Goal: Check status: Check status

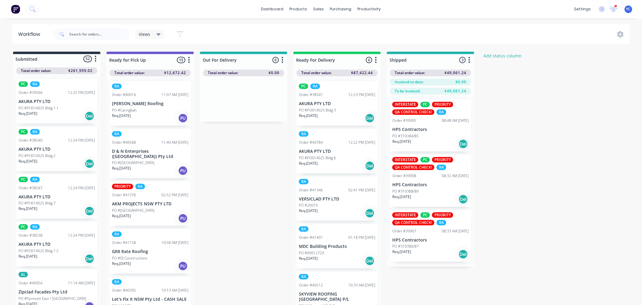
scroll to position [675, 0]
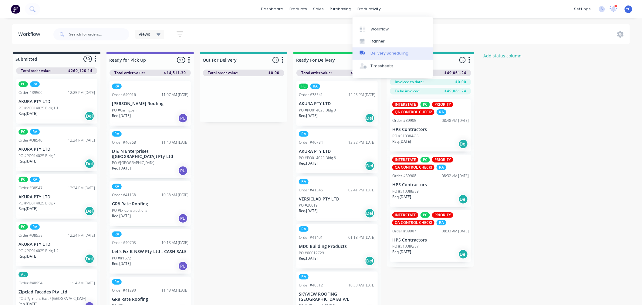
click at [386, 54] on div "Delivery Scheduling" at bounding box center [390, 53] width 38 height 5
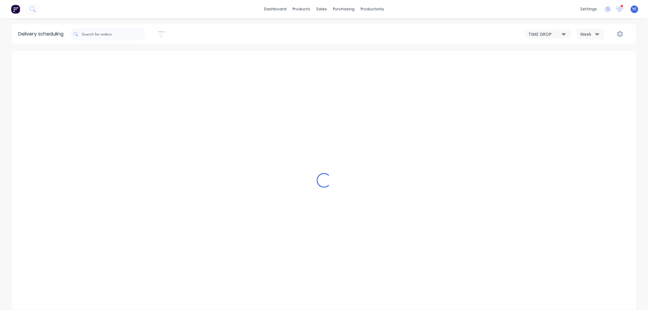
type input "Aug 31 - Sep 6"
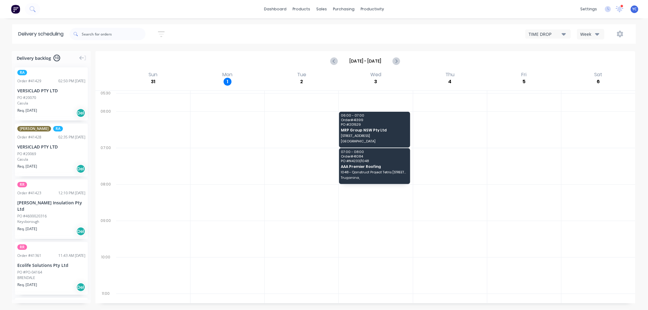
click at [594, 32] on div "Week" at bounding box center [589, 34] width 18 height 6
click at [594, 65] on div "Vehicle" at bounding box center [607, 62] width 60 height 12
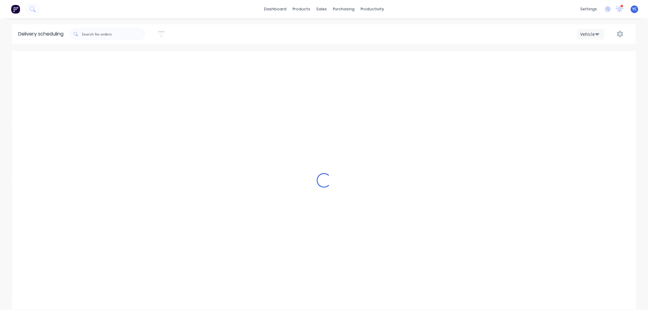
scroll to position [0, 0]
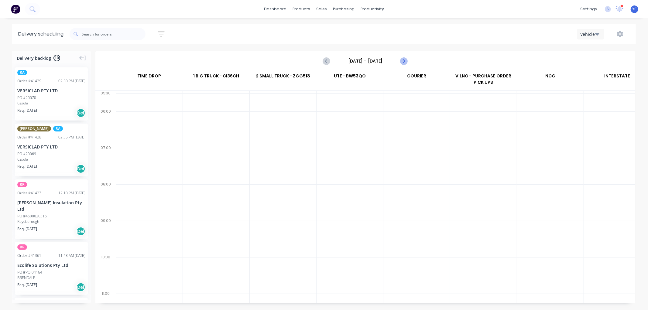
click at [402, 63] on icon "Next page" at bounding box center [403, 61] width 3 height 5
type input "Monday - 01/09/25"
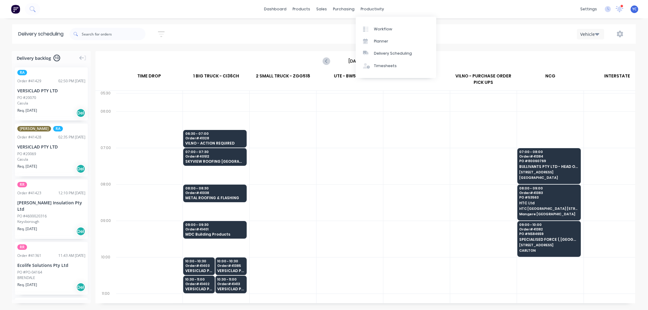
drag, startPoint x: 338, startPoint y: 26, endPoint x: 615, endPoint y: 56, distance: 278.8
click at [338, 26] on div "Sort by Most recent Created date Required date Order number Customer name Most …" at bounding box center [353, 34] width 566 height 17
click at [616, 35] on icon "button" at bounding box center [619, 34] width 7 height 7
click at [598, 55] on button "Run Sheet" at bounding box center [601, 50] width 58 height 12
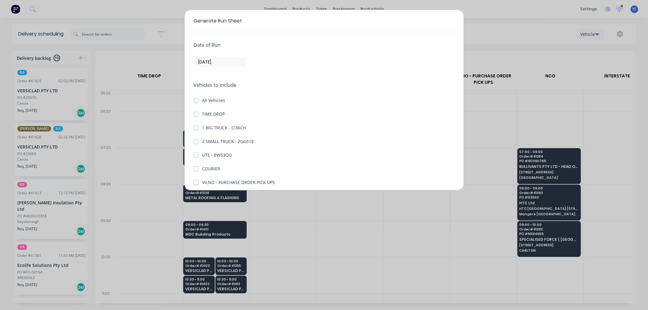
click at [202, 126] on label "1 BIG TRUCK - CI36CH" at bounding box center [224, 127] width 44 height 6
click at [196, 126] on CI36CH "1 BIG TRUCK - CI36CH" at bounding box center [196, 127] width 5 height 6
checkbox CI36CH "true"
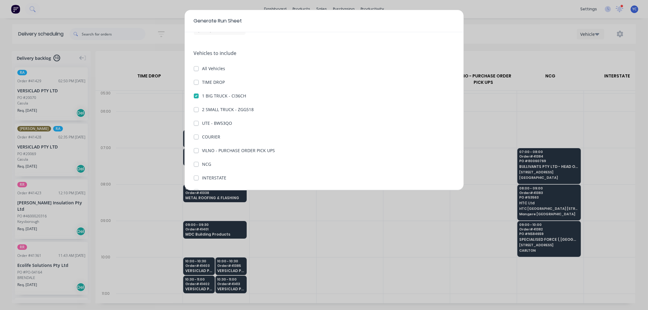
scroll to position [70, 0]
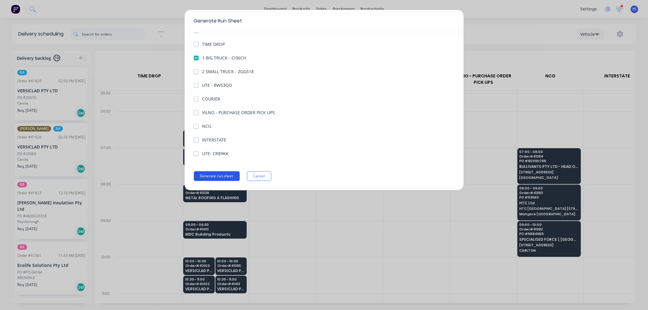
click at [222, 175] on button "Generate run sheet" at bounding box center [217, 176] width 46 height 10
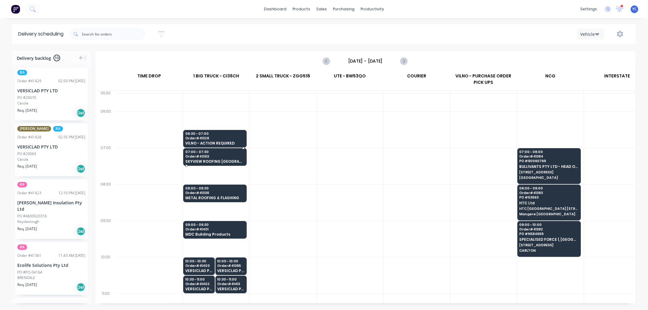
click at [225, 159] on span "SKYVIEW ROOFING [GEOGRAPHIC_DATA] P/L" at bounding box center [214, 161] width 59 height 4
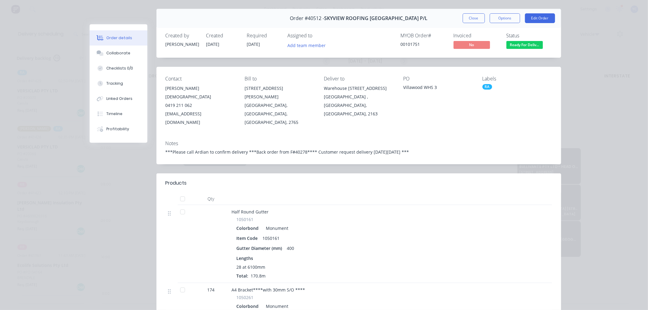
scroll to position [0, 0]
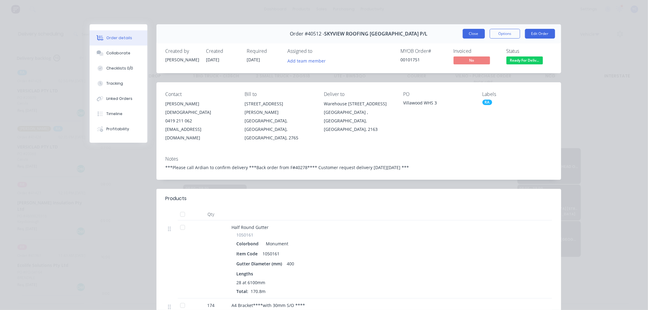
click at [470, 33] on button "Close" at bounding box center [473, 34] width 22 height 10
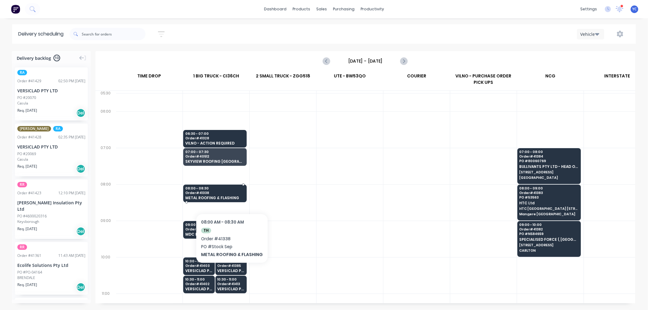
click at [230, 195] on div "08:00 - 08:30 Order # 41338 METAL ROOFING & FLASHING" at bounding box center [214, 194] width 63 height 18
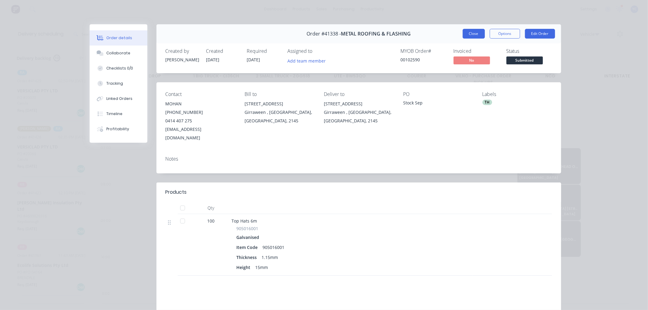
click at [463, 36] on button "Close" at bounding box center [473, 34] width 22 height 10
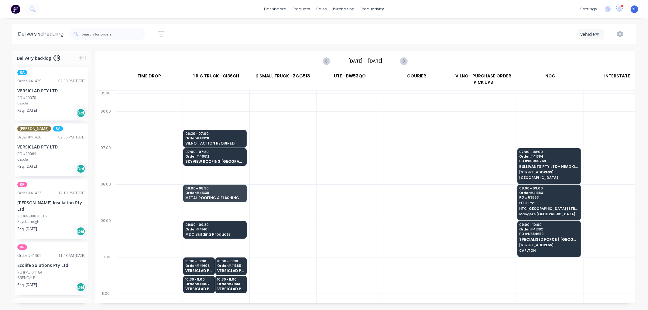
scroll to position [34, 0]
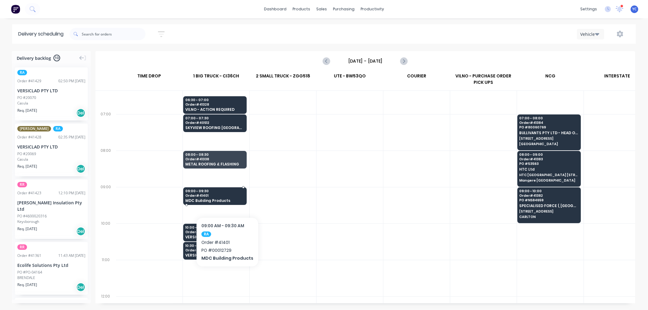
click at [226, 199] on span "MDC Building Products" at bounding box center [214, 201] width 59 height 4
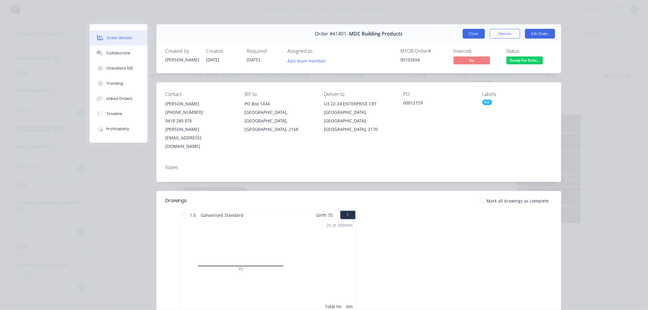
click at [472, 32] on button "Close" at bounding box center [473, 34] width 22 height 10
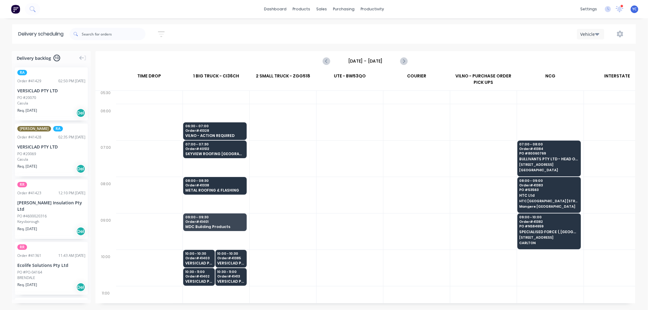
scroll to position [0, 0]
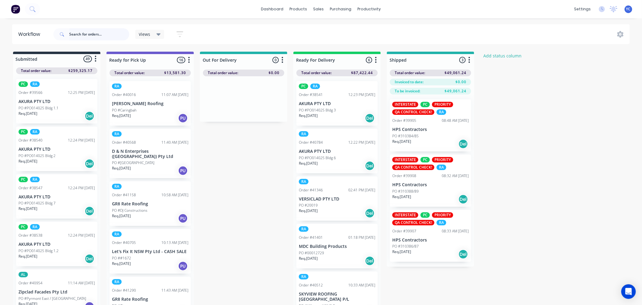
click at [116, 35] on input "text" at bounding box center [99, 34] width 60 height 12
type input "41420"
click at [399, 54] on div "Delivery Scheduling" at bounding box center [390, 53] width 38 height 5
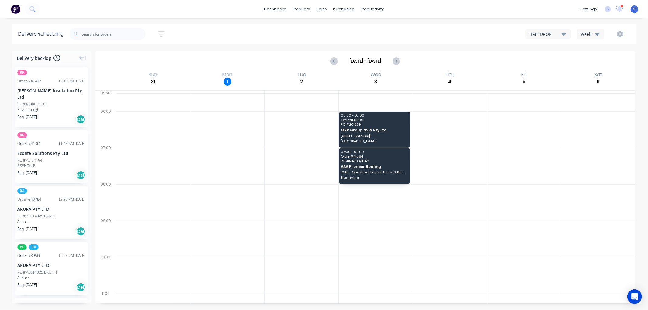
click at [595, 34] on icon "button" at bounding box center [597, 34] width 4 height 7
click at [598, 63] on div "Vehicle" at bounding box center [607, 62] width 60 height 12
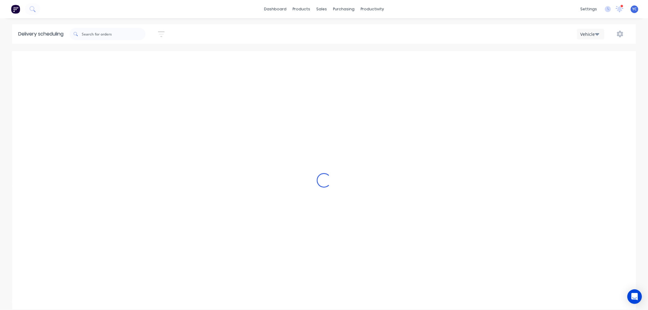
scroll to position [0, 0]
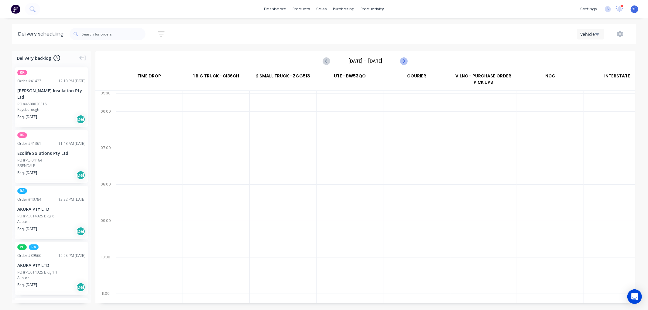
click at [405, 60] on icon "Next page" at bounding box center [403, 60] width 7 height 7
type input "Monday - 01/09/25"
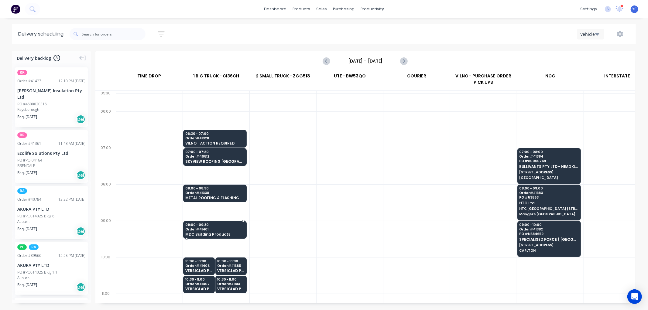
click at [216, 231] on div "09:00 - 09:30 Order # 41401 MDC Building Products" at bounding box center [214, 230] width 63 height 18
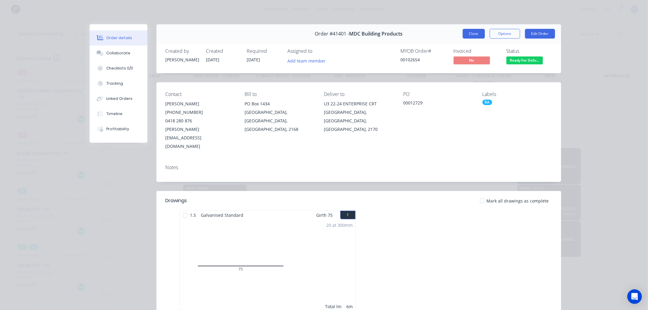
click at [474, 31] on button "Close" at bounding box center [473, 34] width 22 height 10
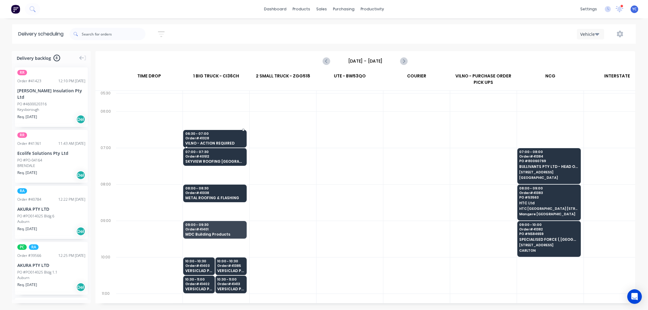
click at [204, 135] on span "06:30 - 07:00" at bounding box center [214, 134] width 59 height 4
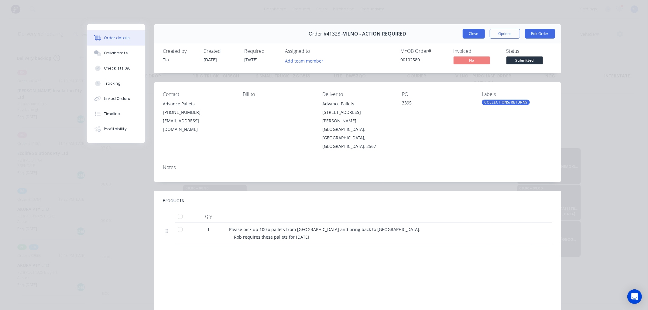
click at [475, 35] on button "Close" at bounding box center [473, 34] width 22 height 10
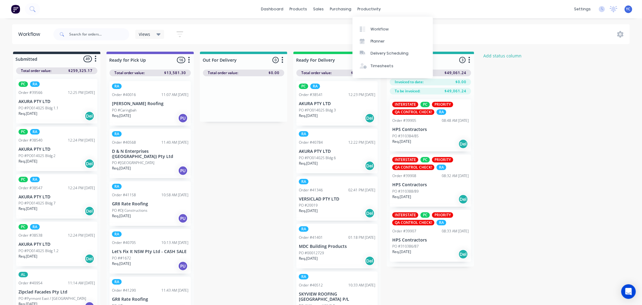
click at [371, 26] on div "Workflow" at bounding box center [380, 28] width 18 height 5
click at [374, 28] on div "Workflow" at bounding box center [380, 28] width 18 height 5
click at [378, 41] on div "Planner" at bounding box center [378, 41] width 14 height 5
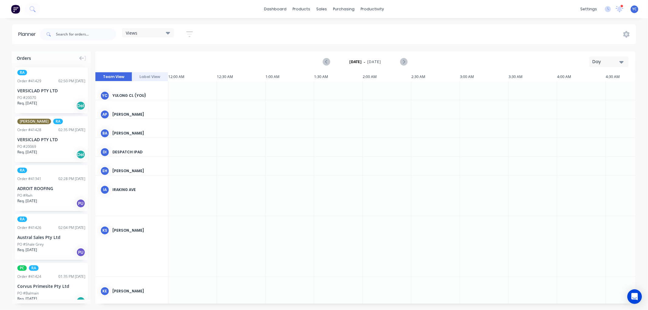
scroll to position [0, 680]
click at [167, 32] on icon at bounding box center [168, 33] width 4 height 2
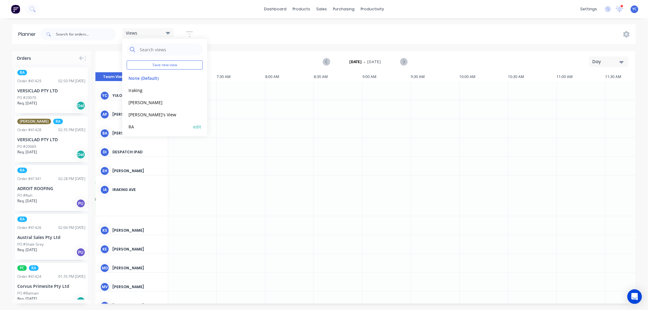
click at [137, 124] on button "RA" at bounding box center [159, 126] width 65 height 7
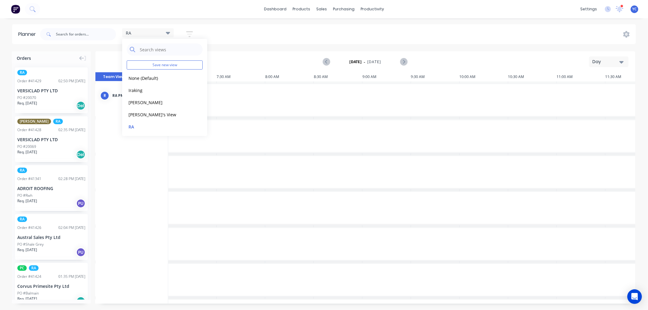
click at [606, 62] on div "Day" at bounding box center [606, 62] width 28 height 6
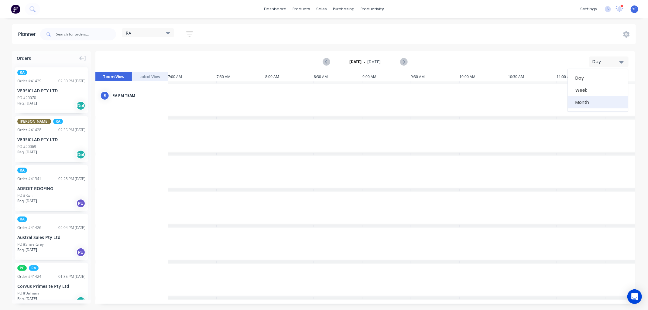
click at [600, 101] on div "Month" at bounding box center [597, 102] width 60 height 12
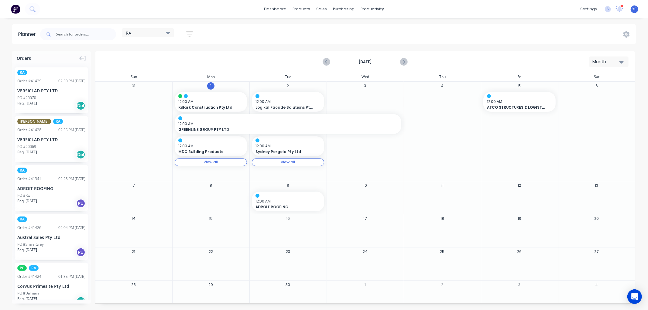
click at [597, 62] on div "Month" at bounding box center [606, 62] width 28 height 6
click at [594, 87] on div "Week" at bounding box center [597, 90] width 60 height 12
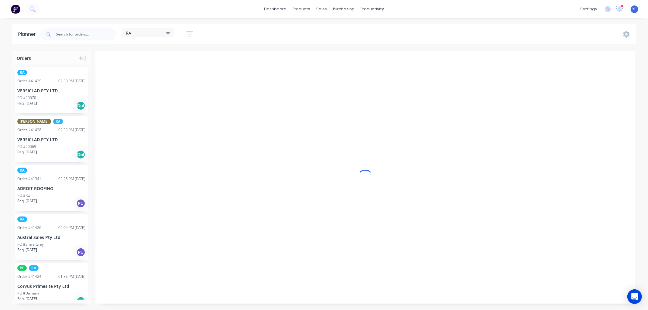
scroll to position [0, 0]
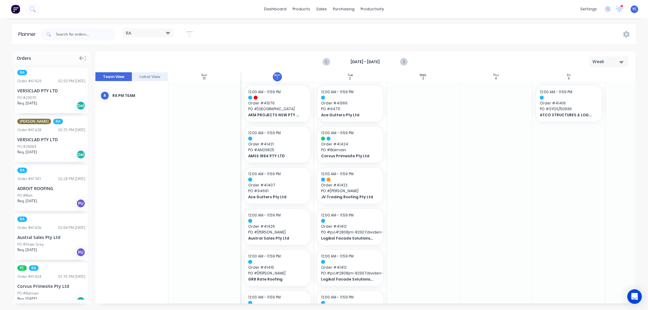
click at [80, 56] on icon at bounding box center [81, 58] width 5 height 5
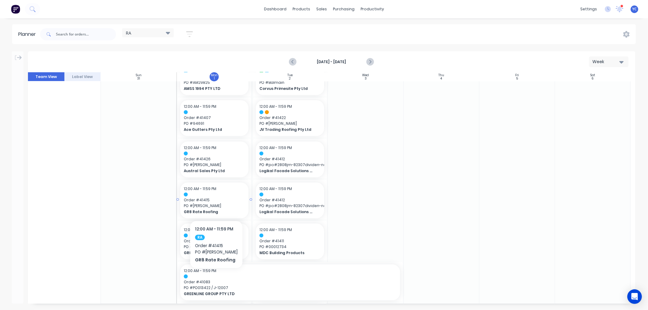
scroll to position [34, 0]
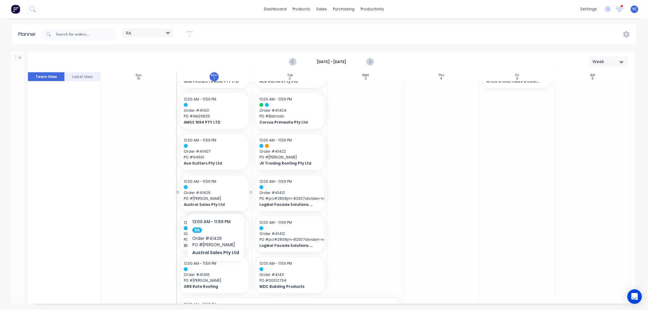
click at [220, 196] on span "PO # Shale Grey" at bounding box center [214, 198] width 61 height 5
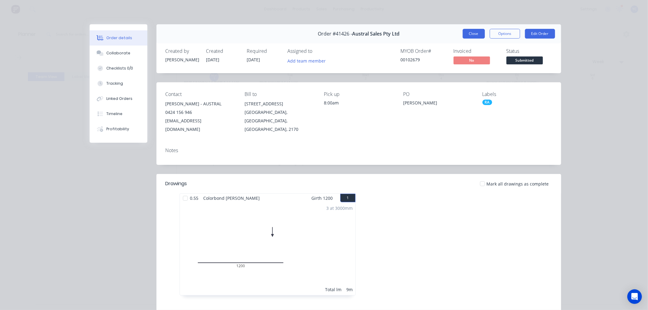
click at [464, 34] on button "Close" at bounding box center [473, 34] width 22 height 10
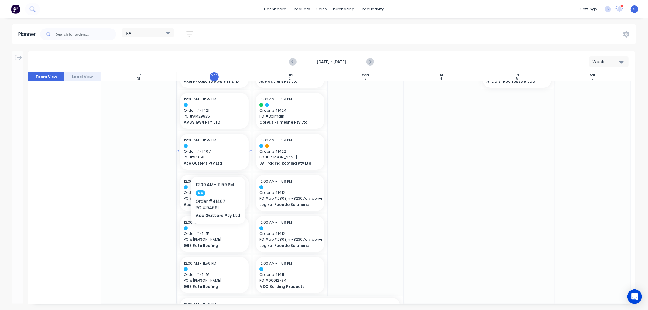
click at [216, 158] on span "PO # 94691" at bounding box center [214, 157] width 61 height 5
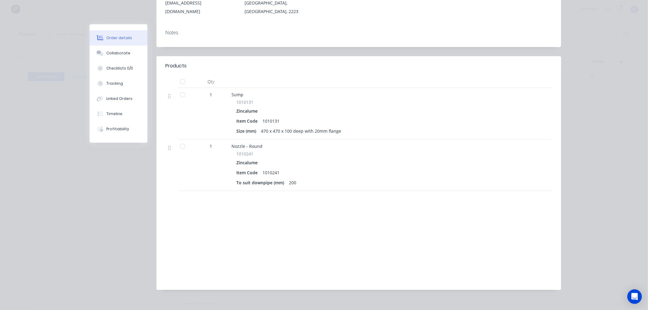
scroll to position [0, 0]
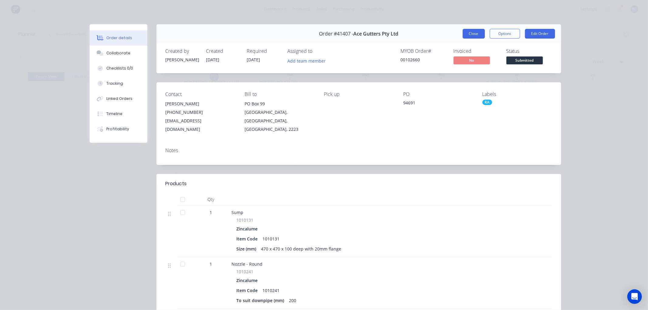
click at [469, 32] on button "Close" at bounding box center [473, 34] width 22 height 10
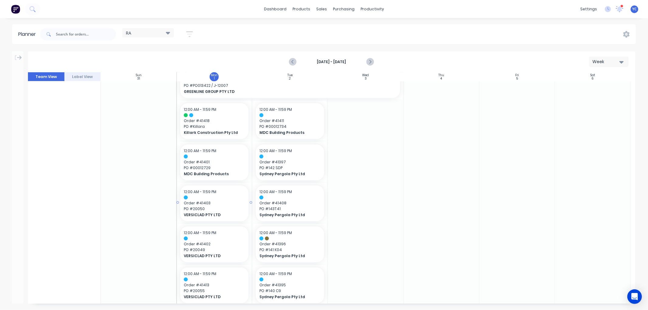
scroll to position [304, 0]
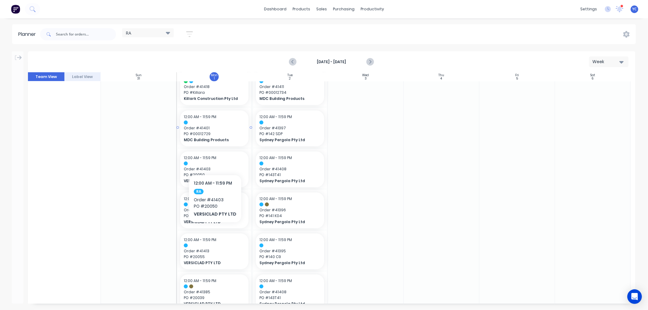
click at [210, 132] on span "PO # 00012729" at bounding box center [214, 133] width 61 height 5
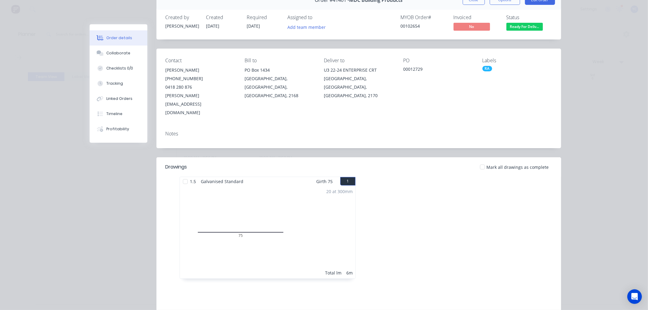
scroll to position [0, 0]
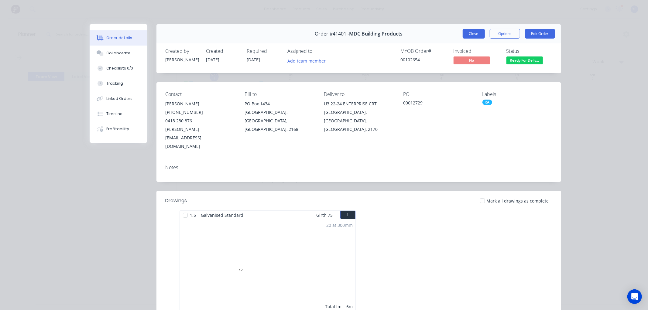
click at [472, 33] on button "Close" at bounding box center [473, 34] width 22 height 10
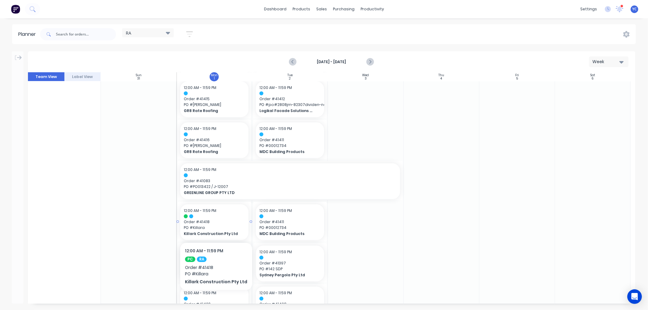
scroll to position [135, 0]
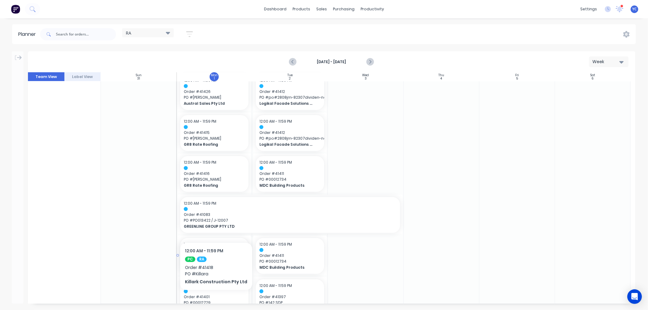
click at [220, 214] on span "Order # 41083" at bounding box center [290, 214] width 212 height 5
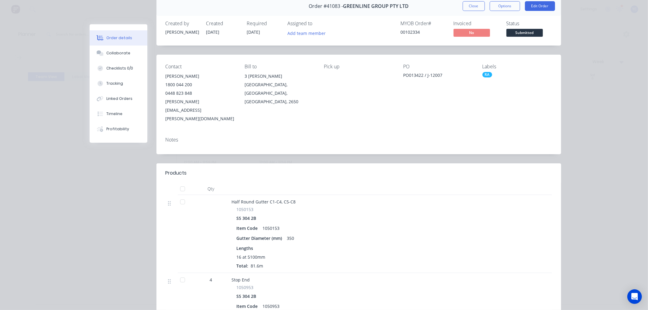
scroll to position [0, 0]
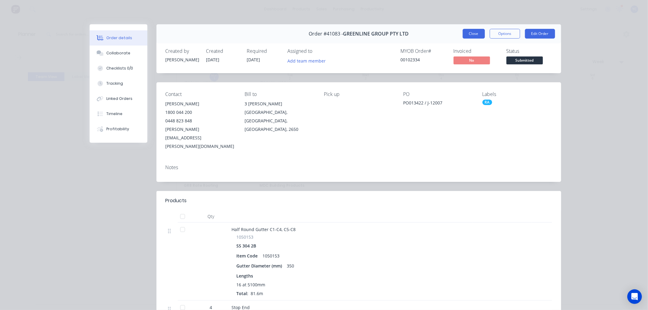
click at [468, 36] on button "Close" at bounding box center [473, 34] width 22 height 10
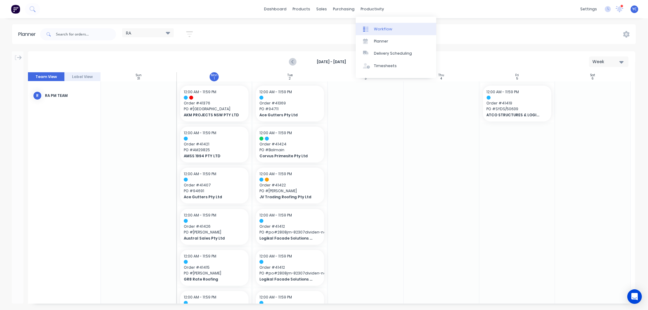
click at [379, 29] on div "Workflow" at bounding box center [383, 28] width 18 height 5
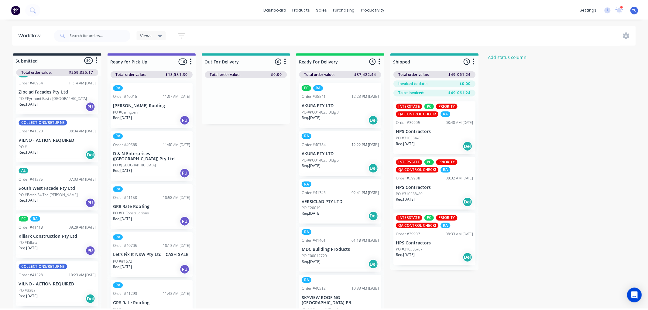
scroll to position [202, 0]
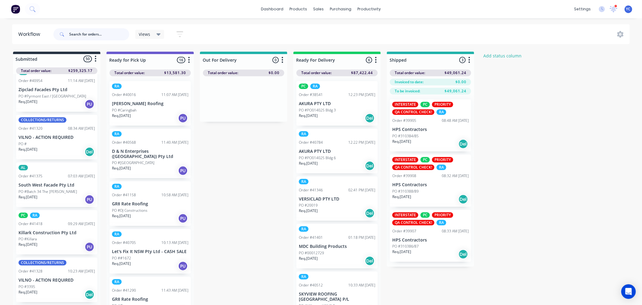
click at [87, 37] on input "text" at bounding box center [99, 34] width 60 height 12
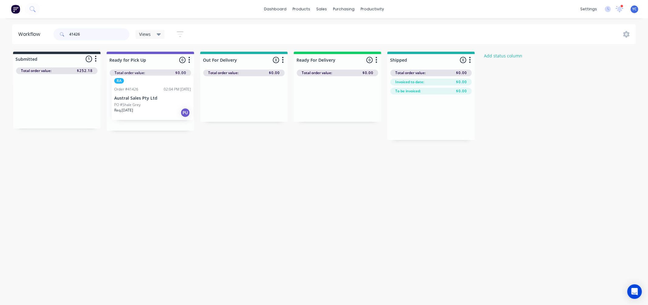
drag, startPoint x: 58, startPoint y: 111, endPoint x: 158, endPoint y: 107, distance: 100.0
click at [158, 107] on div "Submitted 1 Status colour #273444 hex #273444 Save Cancel Summaries Total order…" at bounding box center [325, 96] width 660 height 88
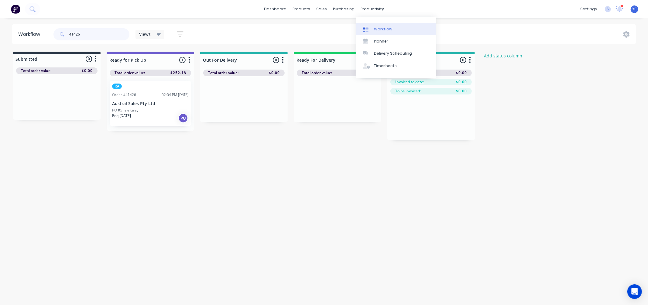
type input "41426"
click at [386, 30] on div "Workflow" at bounding box center [383, 28] width 18 height 5
click at [386, 39] on div "Planner" at bounding box center [381, 41] width 14 height 5
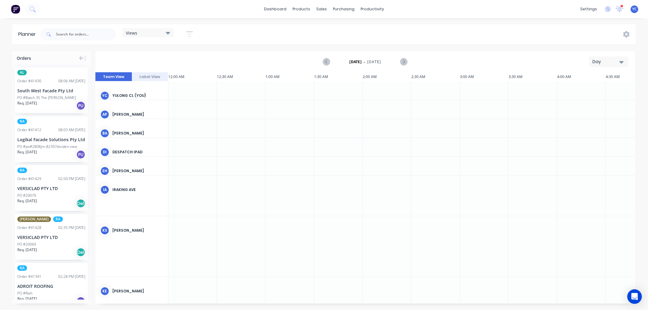
scroll to position [0, 778]
click at [613, 65] on div "Day" at bounding box center [606, 62] width 28 height 6
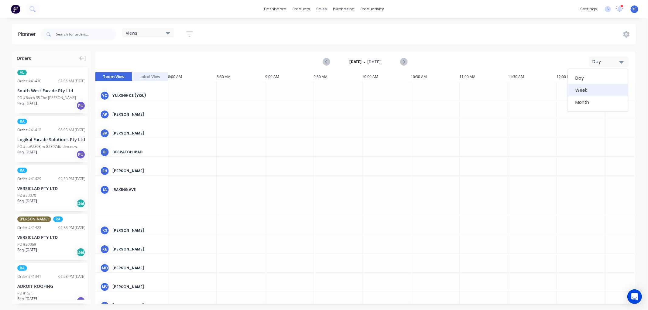
click at [589, 87] on div "Week" at bounding box center [597, 90] width 60 height 12
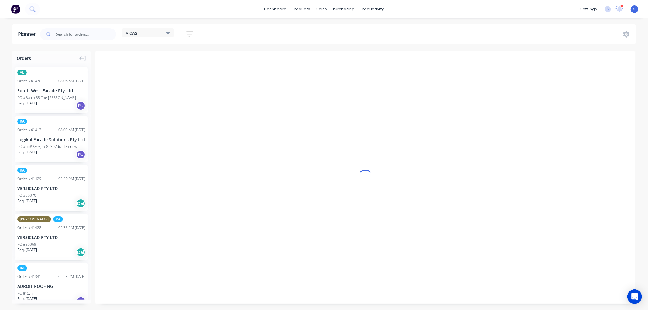
scroll to position [0, 0]
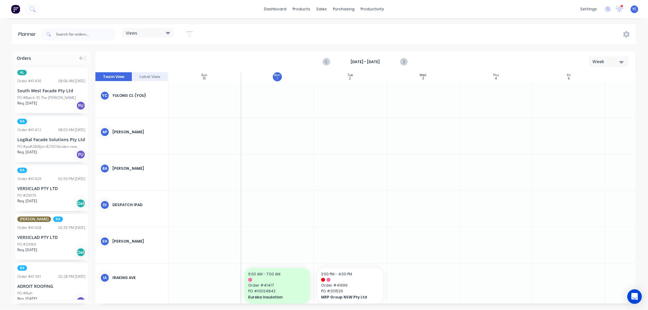
click at [166, 30] on icon at bounding box center [168, 32] width 4 height 7
click at [149, 126] on button "RA" at bounding box center [159, 126] width 65 height 7
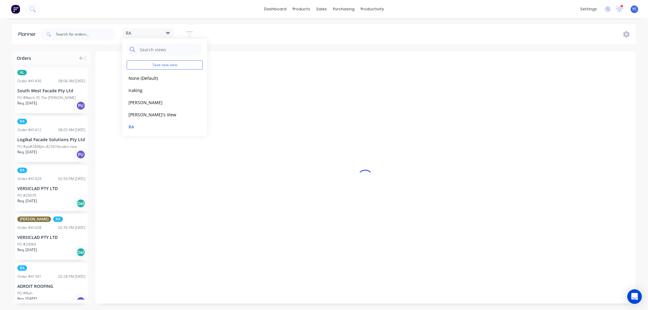
scroll to position [0, 778]
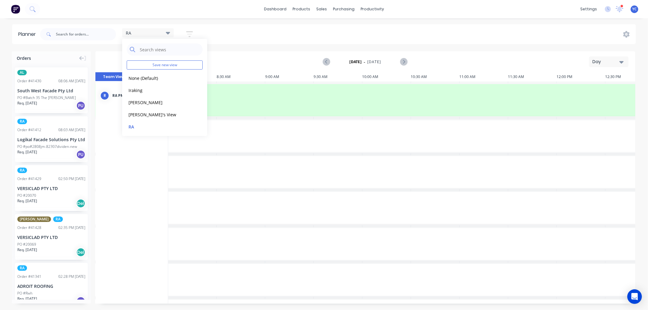
click at [390, 35] on div "RA Save new view None (Default) edit Iraking edit kyle edit Michael's View edit…" at bounding box center [337, 34] width 597 height 18
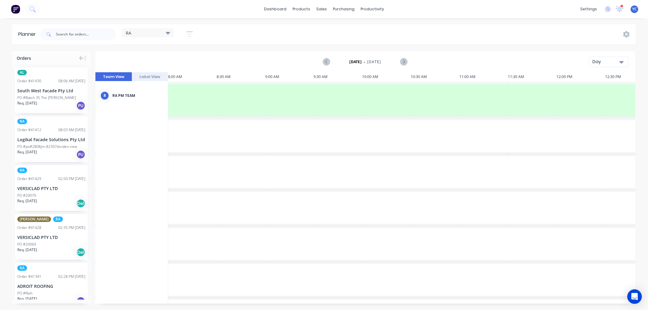
drag, startPoint x: 618, startPoint y: 62, endPoint x: 613, endPoint y: 67, distance: 7.7
click at [618, 62] on div "Day" at bounding box center [606, 62] width 28 height 6
click at [595, 87] on div "Week" at bounding box center [597, 90] width 60 height 12
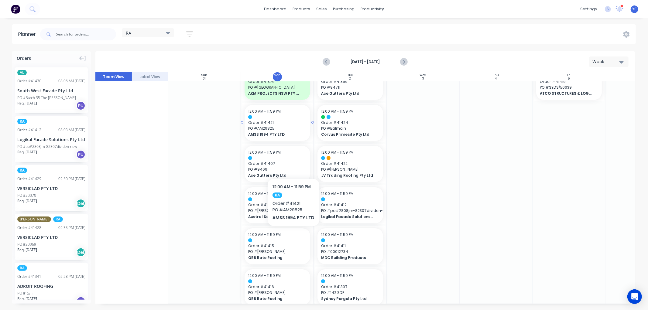
scroll to position [34, 0]
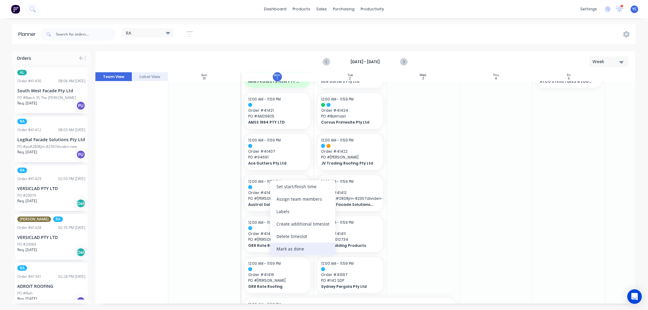
click at [291, 247] on div "Mark as done" at bounding box center [302, 249] width 65 height 12
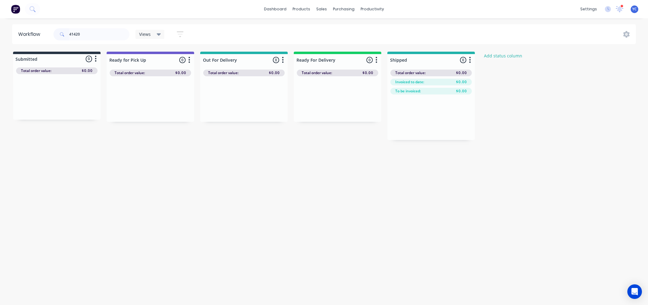
click at [97, 34] on input "41420" at bounding box center [99, 34] width 60 height 12
type input "41418"
drag, startPoint x: 46, startPoint y: 108, endPoint x: 148, endPoint y: 109, distance: 101.7
click at [148, 109] on div "Submitted 1 Status colour #273444 hex #273444 Save Cancel Summaries Total order…" at bounding box center [325, 96] width 660 height 88
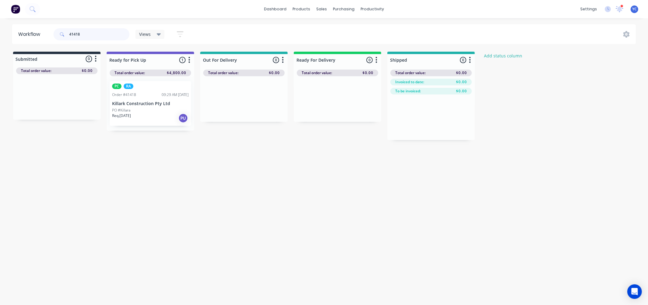
click at [94, 31] on input "41418" at bounding box center [99, 34] width 60 height 12
type input "41376"
click at [176, 170] on div "Mark as Picked Up" at bounding box center [184, 172] width 61 height 12
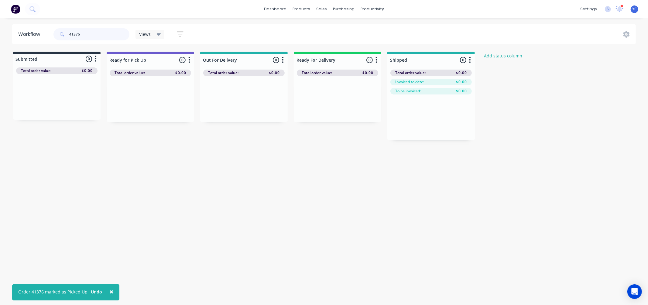
click at [101, 37] on input "41376" at bounding box center [99, 34] width 60 height 12
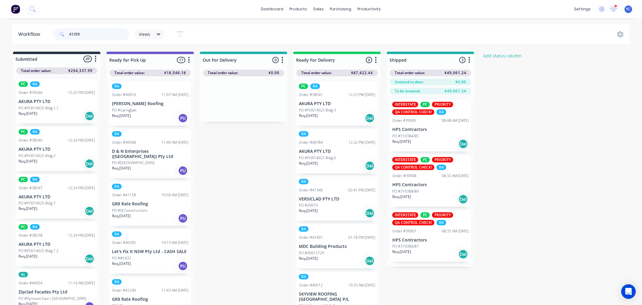
type input "41359"
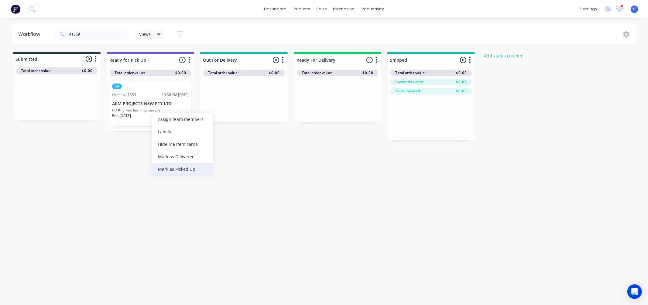
click at [186, 167] on div "Mark as Picked Up" at bounding box center [182, 169] width 61 height 12
click at [93, 32] on input "41359" at bounding box center [99, 34] width 60 height 12
type input "41420"
drag, startPoint x: 93, startPoint y: 32, endPoint x: 83, endPoint y: 38, distance: 11.7
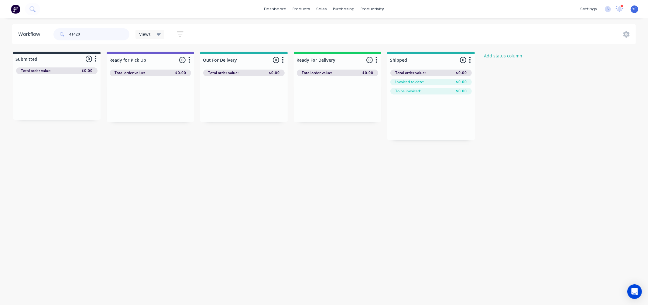
click at [86, 34] on input "41420" at bounding box center [99, 34] width 60 height 12
type input "41346"
drag, startPoint x: 320, startPoint y: 110, endPoint x: 311, endPoint y: 110, distance: 9.7
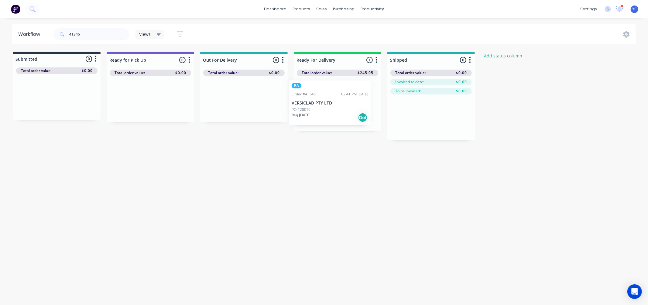
click at [311, 110] on div "RA Order #41346 02:41 PM 26/08/25 VERSICLAD PTY LTD PO #20019 Req. 28/08/25 Del" at bounding box center [337, 103] width 87 height 54
drag, startPoint x: 352, startPoint y: 115, endPoint x: 239, endPoint y: 107, distance: 114.1
click at [239, 107] on div "Submitted 0 Status colour #273444 hex #273444 Save Cancel Summaries Total order…" at bounding box center [325, 96] width 660 height 88
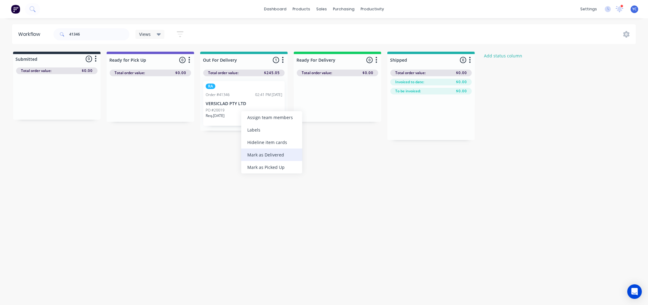
click at [271, 151] on div "Mark as Delivered" at bounding box center [271, 154] width 61 height 12
click at [103, 37] on input "41346" at bounding box center [99, 34] width 60 height 12
click at [101, 37] on input "41346" at bounding box center [99, 34] width 60 height 12
click at [92, 32] on input "41346" at bounding box center [99, 34] width 60 height 12
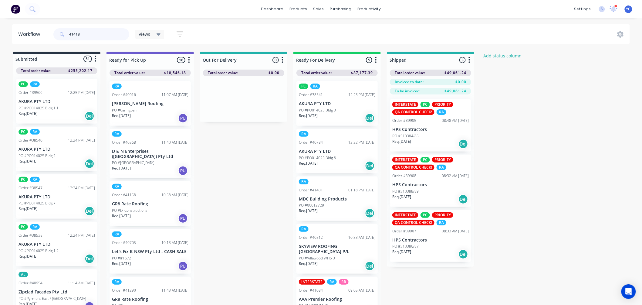
type input "41418"
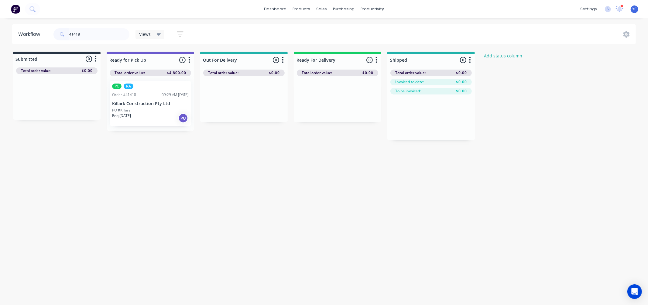
click at [161, 114] on div "Req. 01/09/25 PU" at bounding box center [150, 118] width 77 height 10
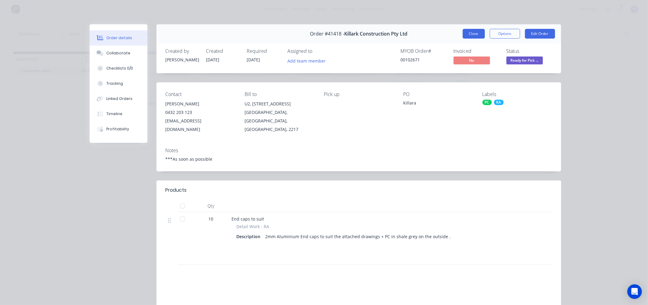
click at [468, 32] on button "Close" at bounding box center [473, 34] width 22 height 10
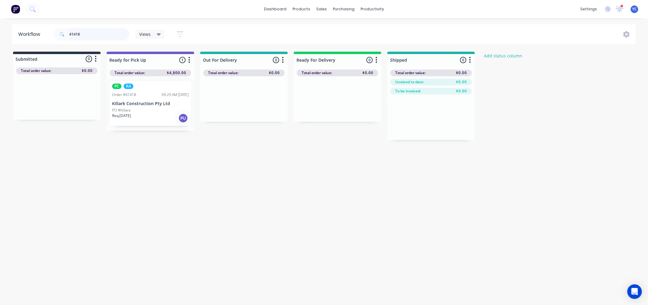
click at [97, 31] on input "41418" at bounding box center [99, 34] width 60 height 12
drag, startPoint x: 41, startPoint y: 105, endPoint x: 134, endPoint y: 114, distance: 92.7
click at [134, 114] on div "Submitted 1 Status colour #273444 hex #273444 Save Cancel Summaries Total order…" at bounding box center [325, 96] width 660 height 88
click at [167, 186] on div "Workflow 41407 Views Save new view None (Default) edit AL edit ALL edit BB & TH…" at bounding box center [324, 158] width 648 height 268
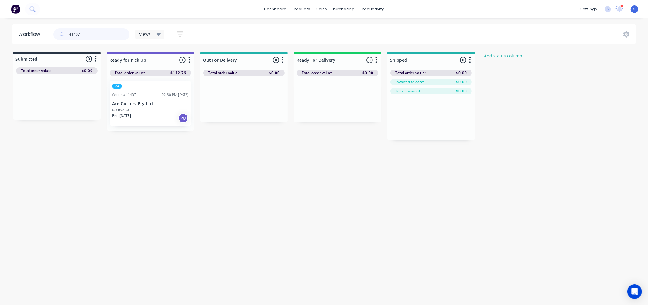
click at [102, 38] on input "41407" at bounding box center [99, 34] width 60 height 12
type input "41426"
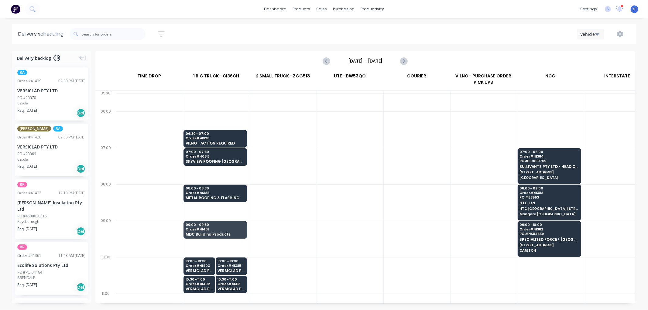
scroll to position [0, 0]
